Goal: Contribute content: Add original content to the website for others to see

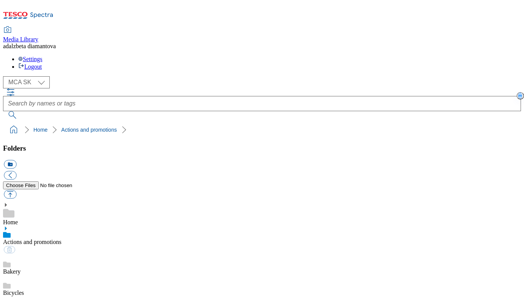
select select "flare-mca-sk"
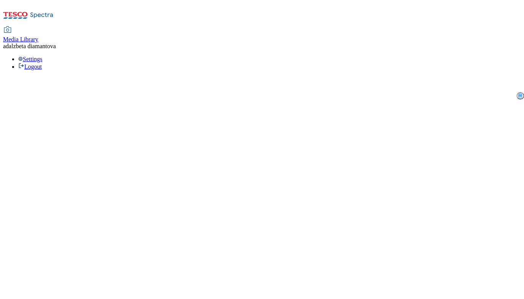
select select "flare-mca-sk"
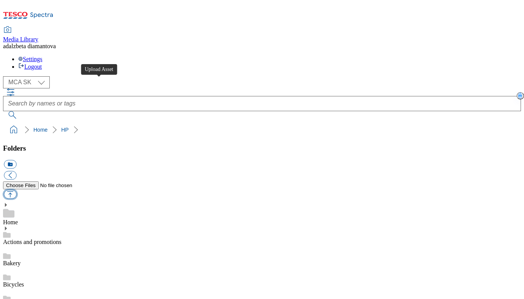
click at [16, 190] on button "button" at bounding box center [10, 194] width 13 height 9
type input "C:\fakepath\sk-wk34-hp-product01.png"
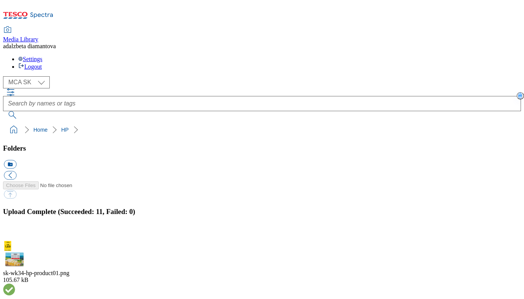
click at [15, 232] on button "button" at bounding box center [9, 235] width 11 height 7
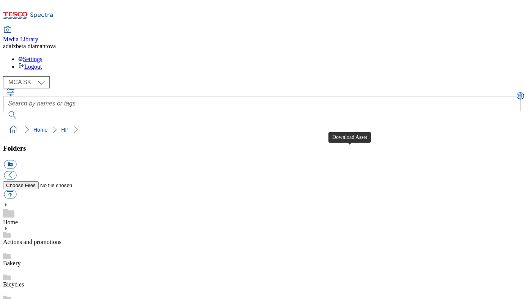
scroll to position [38, 0]
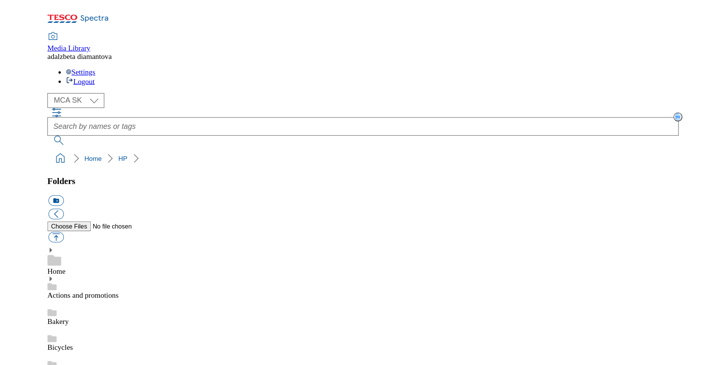
scroll to position [0, 0]
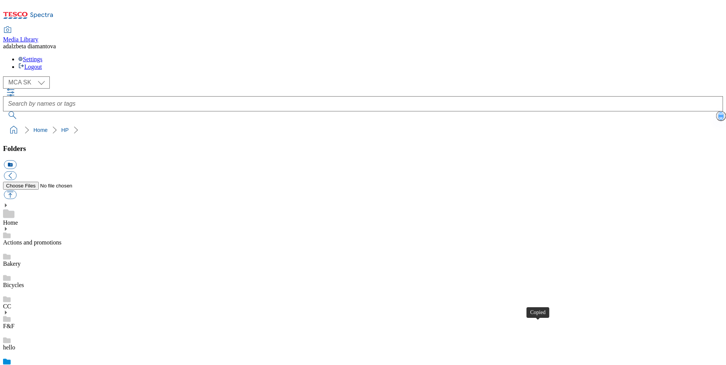
click at [41, 76] on select "MCA CZ MCA HU MCA SK" at bounding box center [26, 82] width 47 height 12
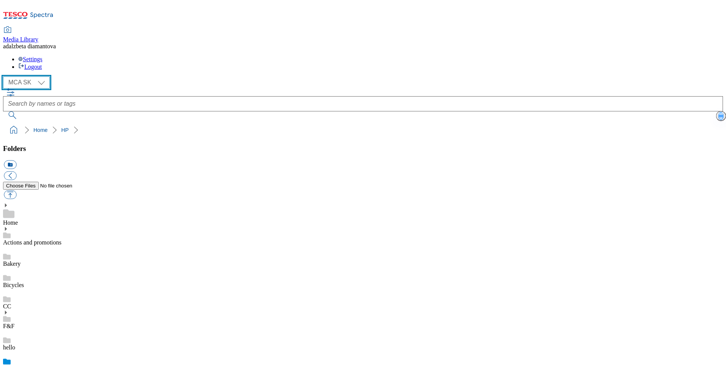
select select "flare-mca-hu"
click at [5, 76] on select "MCA CZ MCA HU MCA SK" at bounding box center [26, 82] width 47 height 12
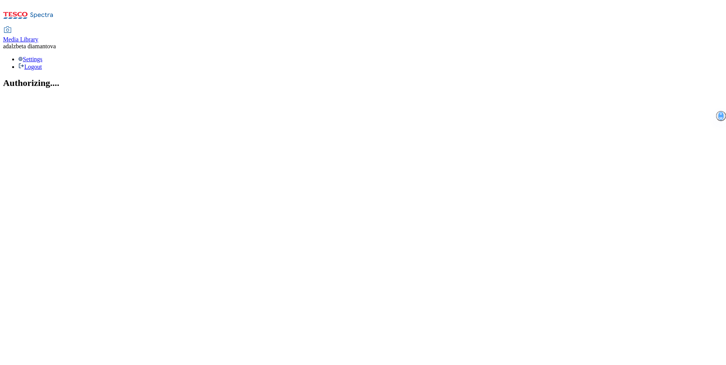
select select "flare-mca-hu"
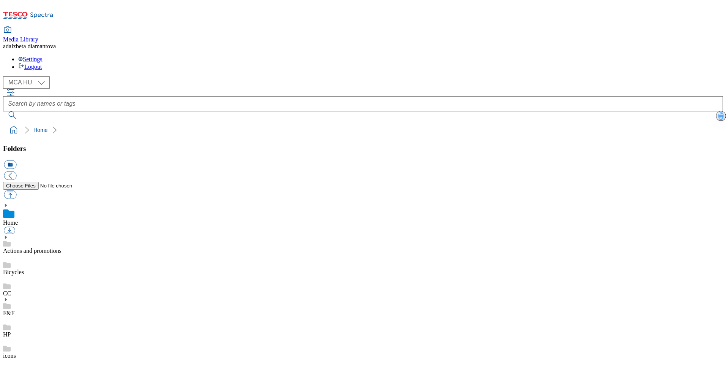
click at [48, 247] on link "Actions and promotions" at bounding box center [32, 250] width 59 height 6
click at [11, 331] on link "HP" at bounding box center [7, 334] width 8 height 6
